Goal: Information Seeking & Learning: Learn about a topic

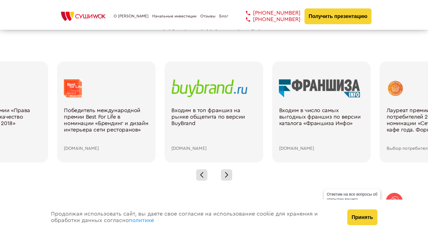
scroll to position [803, 0]
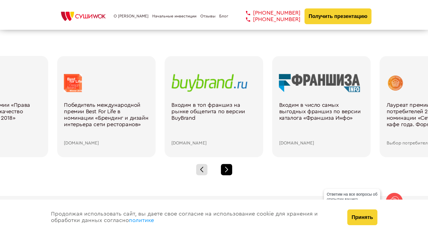
click at [231, 168] on div at bounding box center [226, 169] width 11 height 11
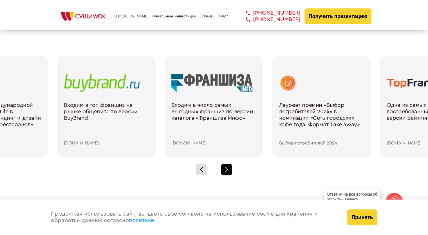
click at [231, 168] on div at bounding box center [226, 169] width 11 height 11
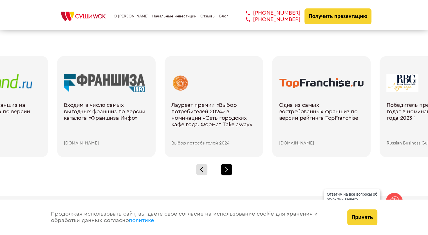
click at [231, 168] on div at bounding box center [226, 169] width 11 height 11
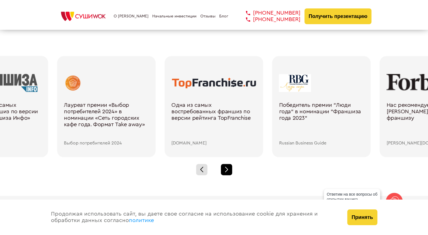
click at [231, 168] on div at bounding box center [226, 169] width 11 height 11
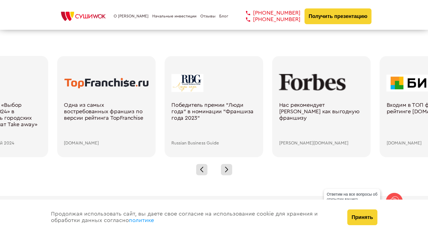
scroll to position [597, 0]
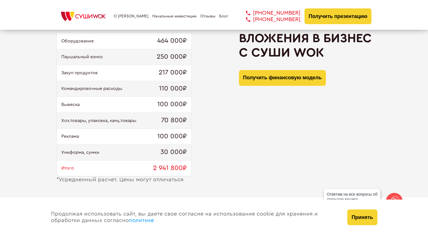
click at [174, 18] on link "Начальные инвестиции" at bounding box center [174, 16] width 44 height 5
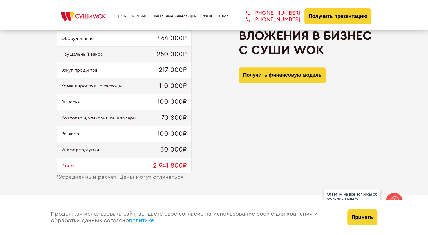
click at [126, 17] on link "О [PERSON_NAME]" at bounding box center [131, 16] width 35 height 5
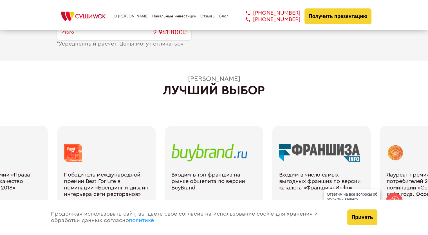
scroll to position [744, 0]
